Goal: Find specific page/section: Find specific page/section

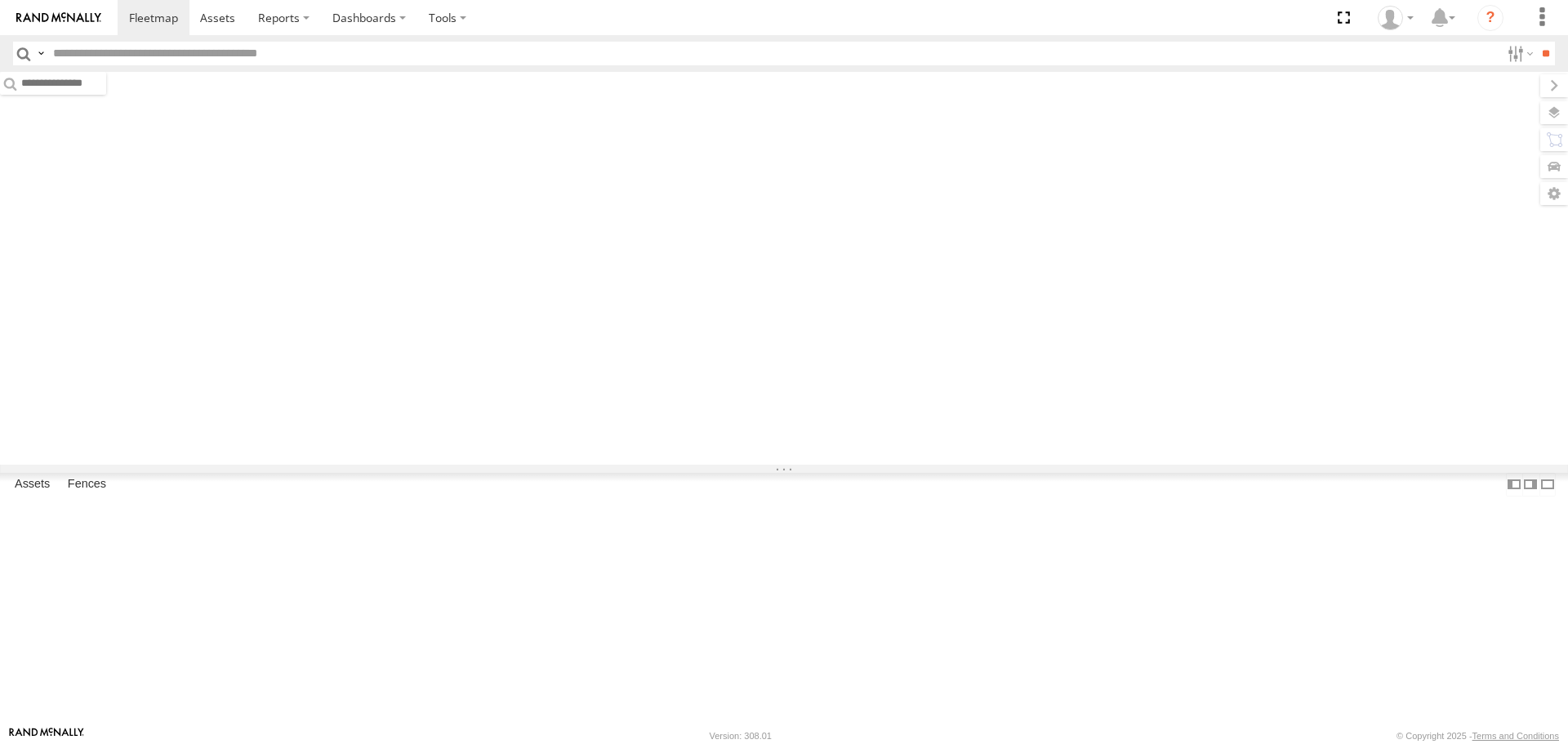
click at [310, 54] on input "text" at bounding box center [773, 53] width 1453 height 24
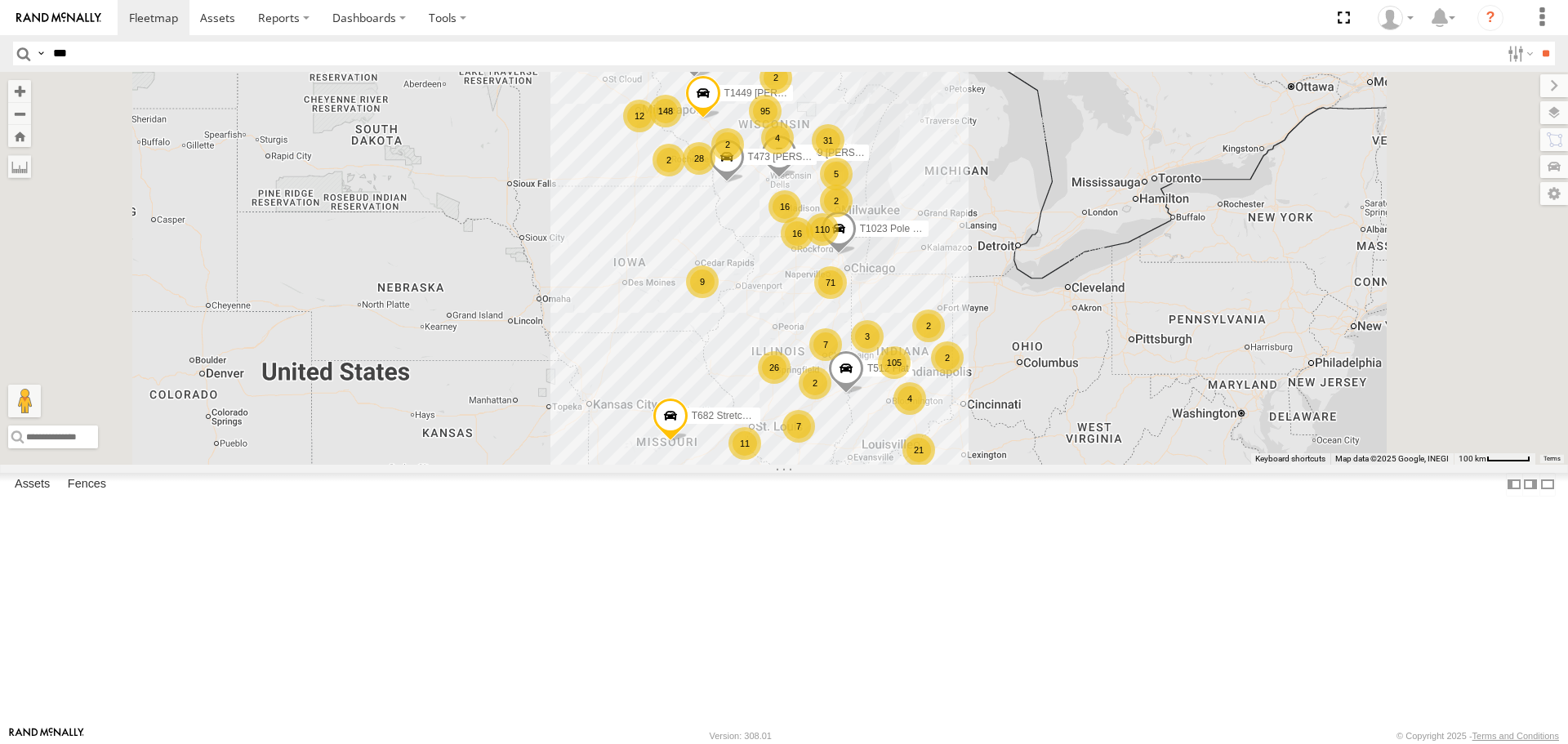
type input "***"
click at [1537, 42] on input "**" at bounding box center [1545, 53] width 18 height 24
